Goal: Task Accomplishment & Management: Complete application form

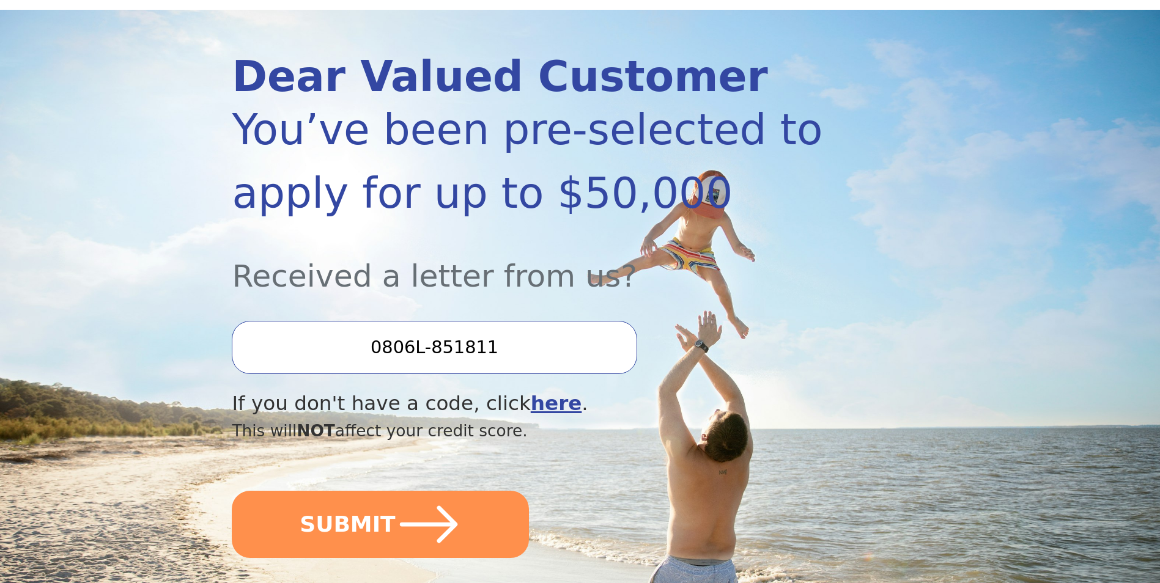
scroll to position [183, 0]
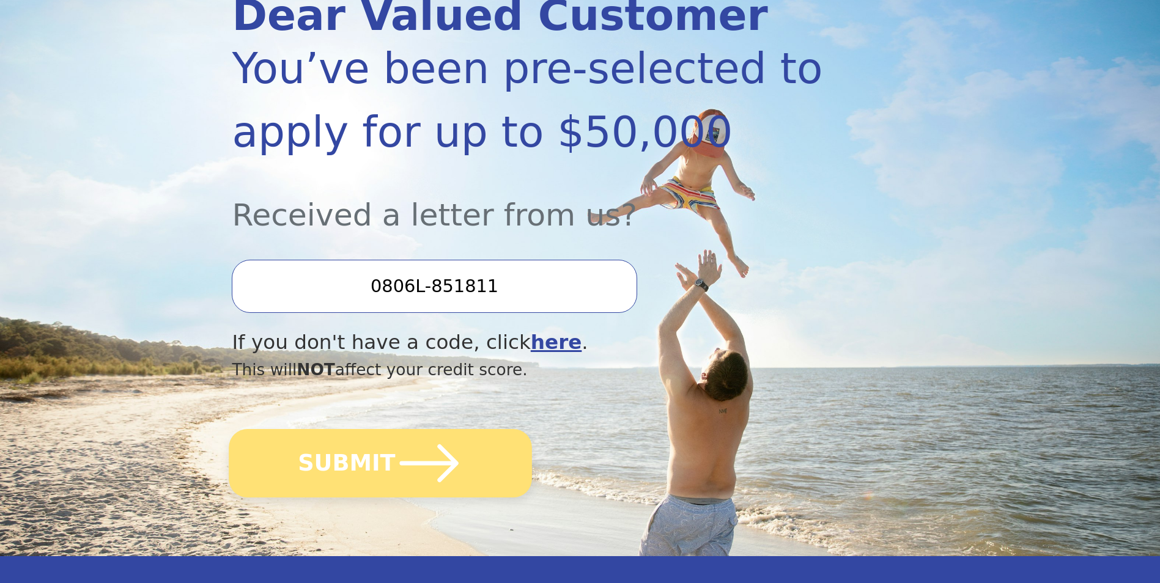
click at [407, 481] on icon "submit" at bounding box center [429, 463] width 67 height 67
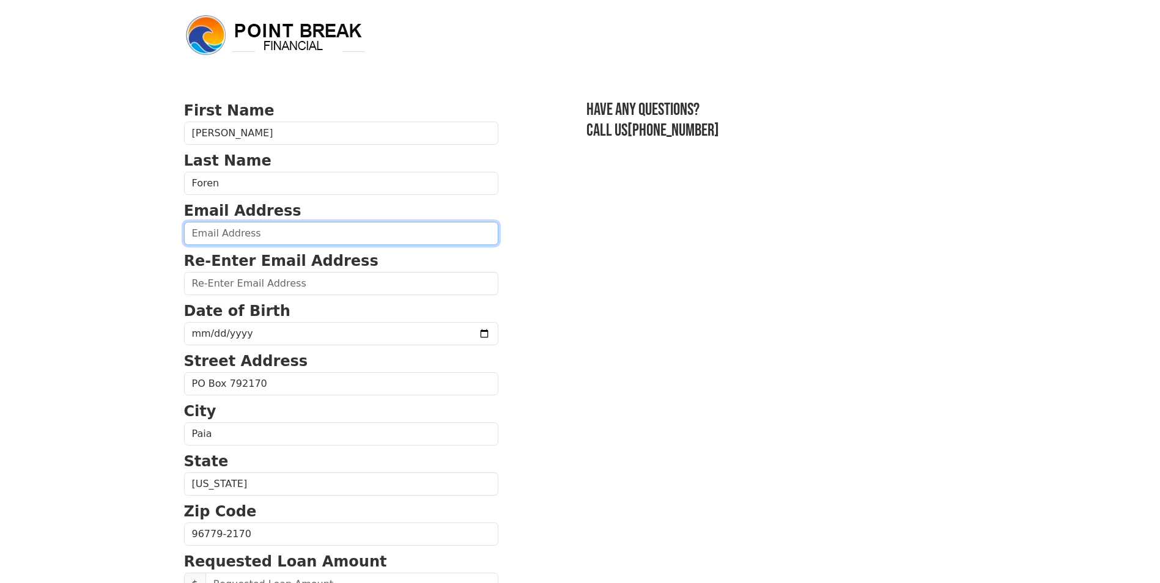
click at [268, 233] on input "email" at bounding box center [341, 233] width 314 height 23
type input "[EMAIL_ADDRESS][DOMAIN_NAME]"
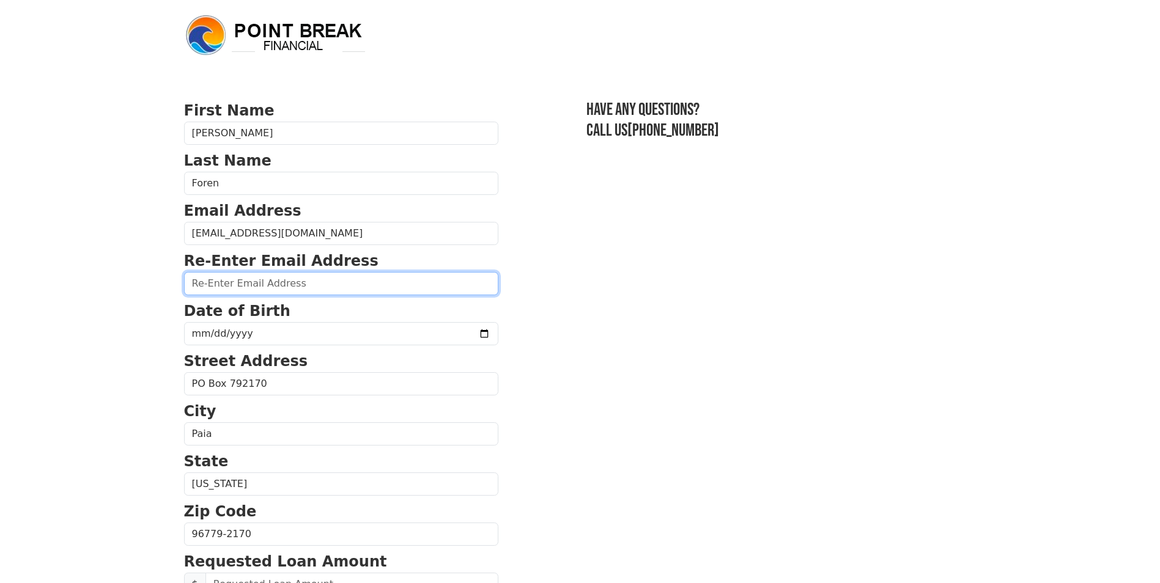
type input "[EMAIL_ADDRESS][DOMAIN_NAME]"
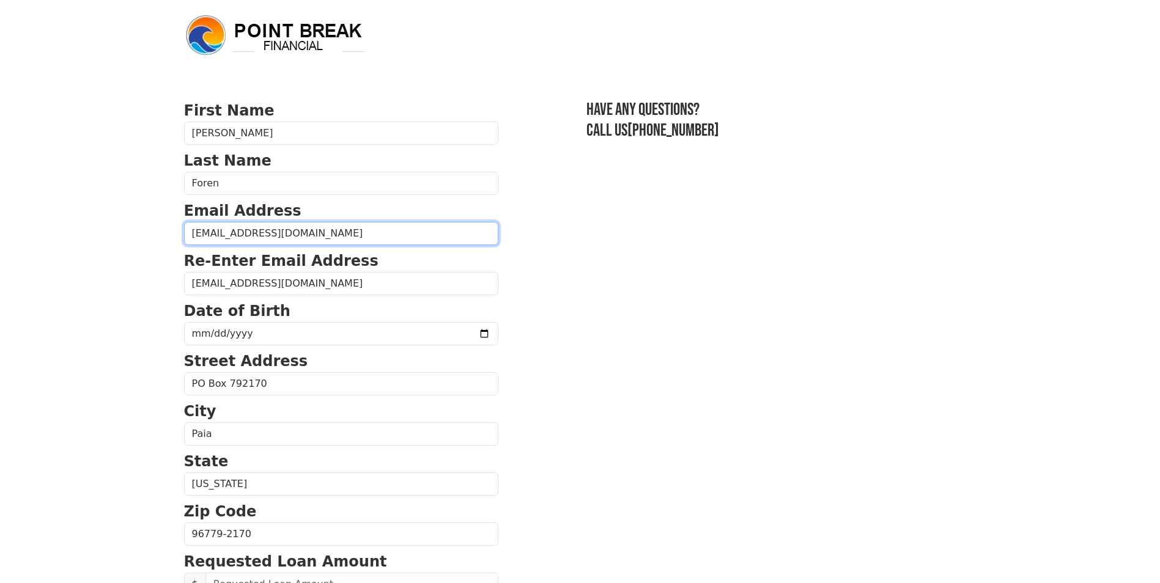
type input "[PHONE_NUMBER]"
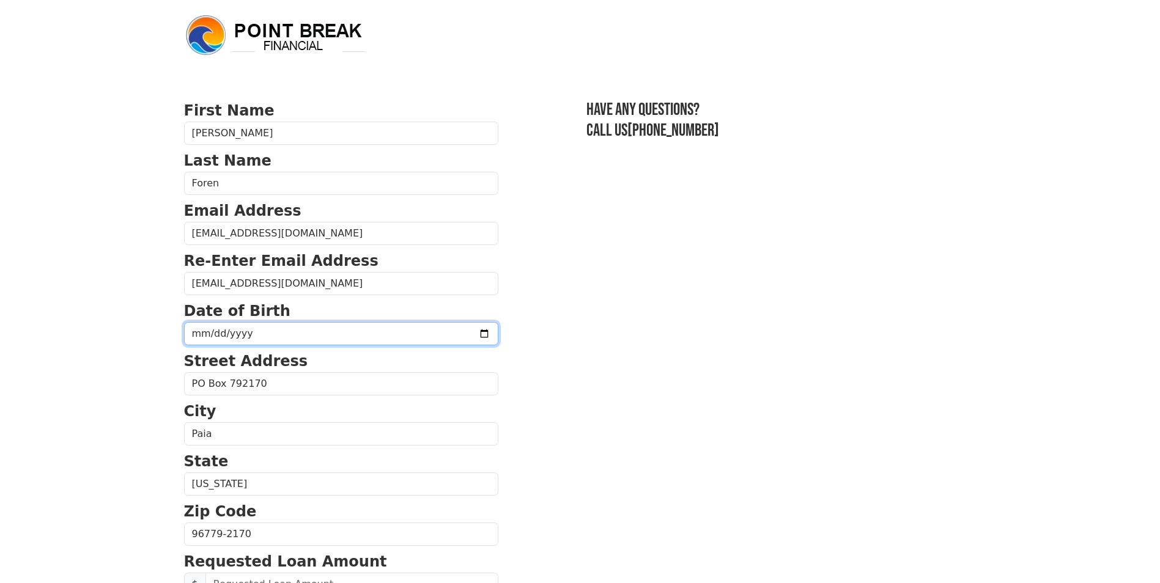
click at [303, 330] on input "date" at bounding box center [341, 333] width 314 height 23
type input "[DATE]"
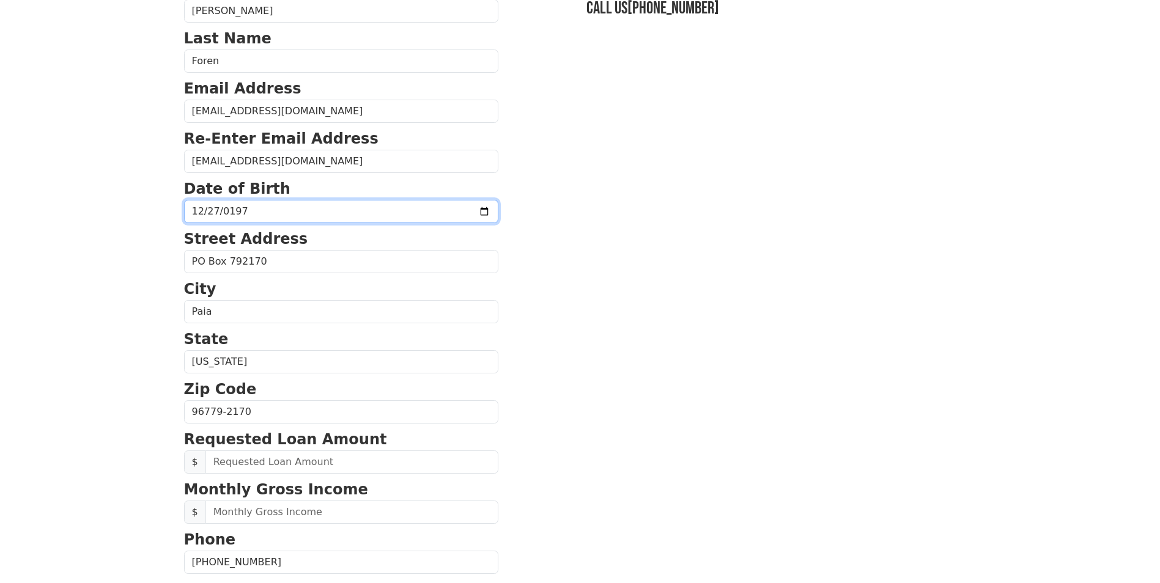
scroll to position [245, 0]
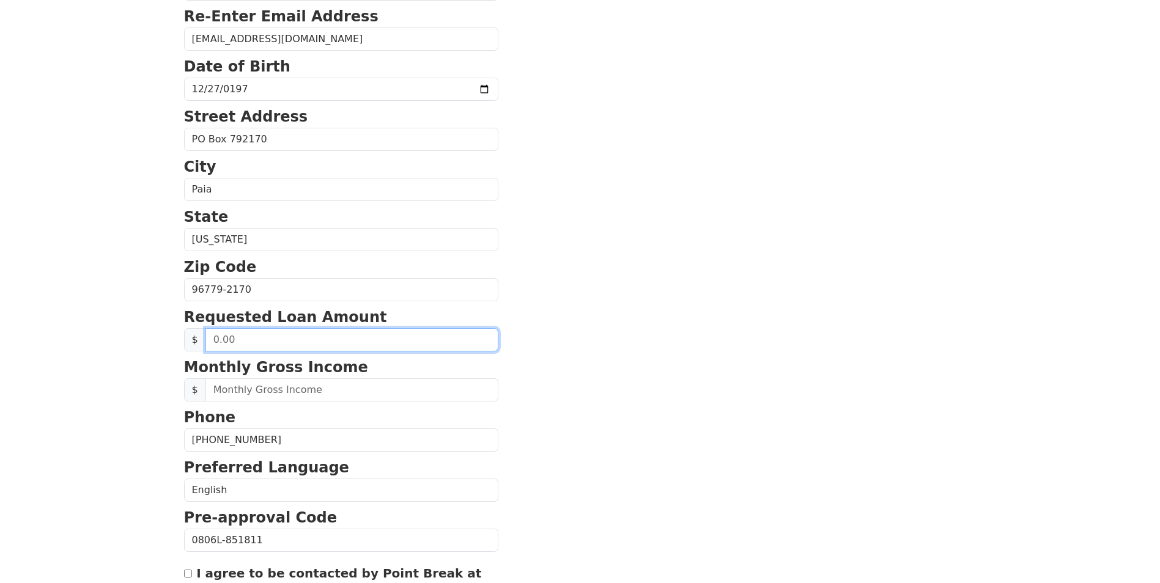
click at [240, 333] on input "text" at bounding box center [351, 339] width 293 height 23
type input "50,000.00"
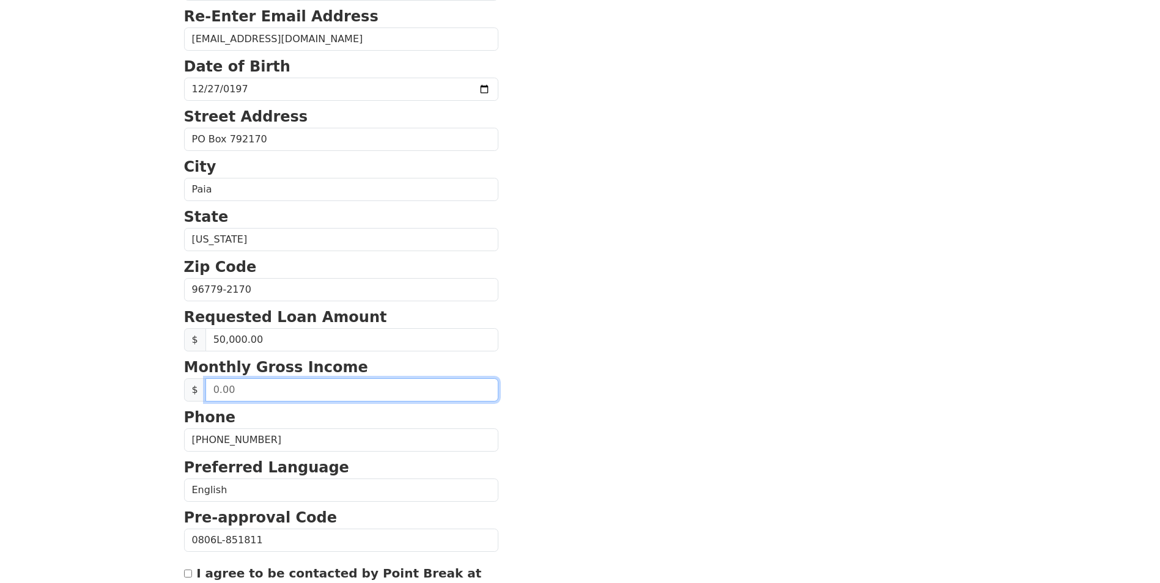
click at [265, 397] on input "text" at bounding box center [351, 389] width 293 height 23
click at [228, 390] on input "146.00" at bounding box center [351, 389] width 293 height 23
type input "146,000.00"
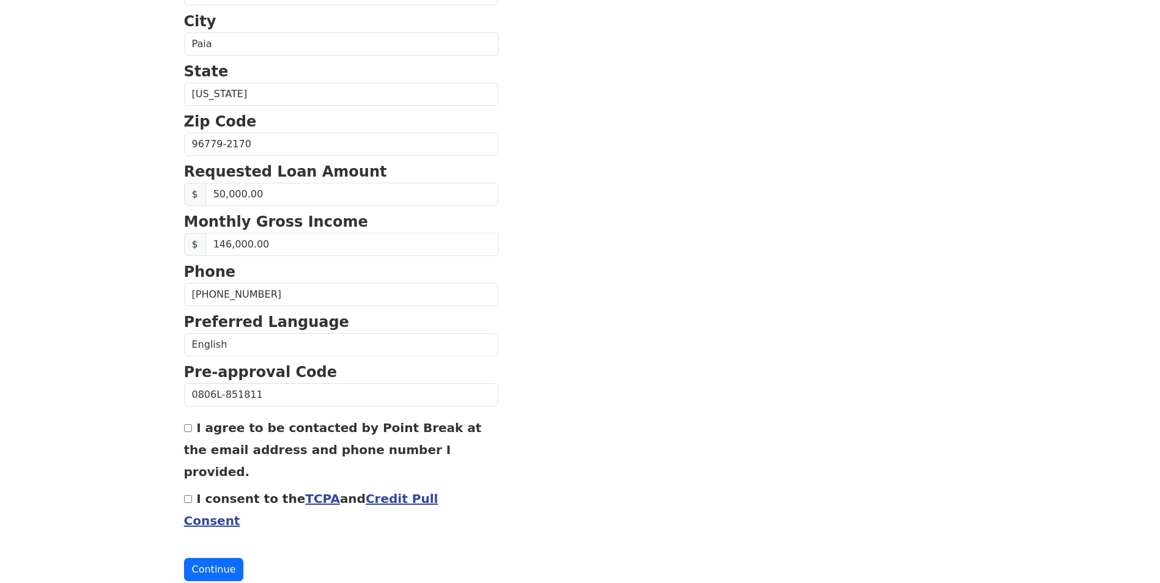
click at [185, 430] on input "I agree to be contacted by Point Break at the email address and phone number I …" at bounding box center [188, 428] width 8 height 8
checkbox input "true"
click at [187, 495] on input "I consent to the TCPA and Credit Pull Consent" at bounding box center [188, 499] width 8 height 8
checkbox input "true"
click at [219, 558] on button "Continue" at bounding box center [214, 569] width 60 height 23
